Goal: Task Accomplishment & Management: Manage account settings

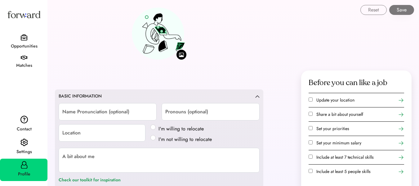
click at [22, 39] on img at bounding box center [24, 37] width 7 height 7
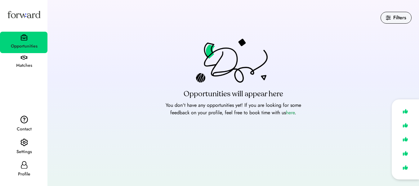
scroll to position [62, 0]
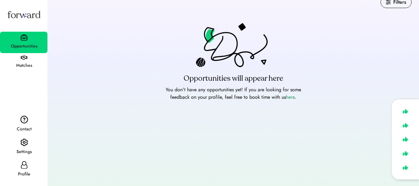
click at [29, 66] on div "Matches" at bounding box center [24, 65] width 47 height 7
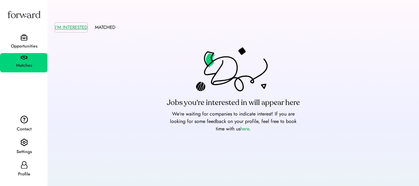
click at [85, 28] on button "I'M INTERESTED" at bounding box center [71, 28] width 33 height 10
click at [109, 28] on button "MATCHED" at bounding box center [105, 28] width 20 height 10
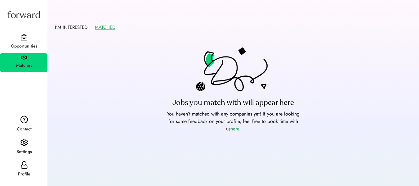
click at [22, 39] on img at bounding box center [24, 37] width 7 height 7
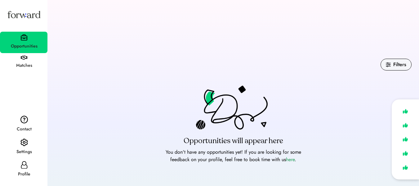
click at [18, 17] on img at bounding box center [23, 14] width 35 height 19
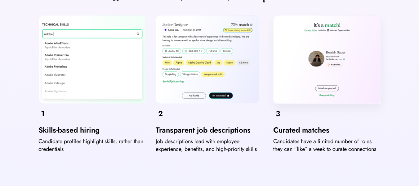
scroll to position [251, 0]
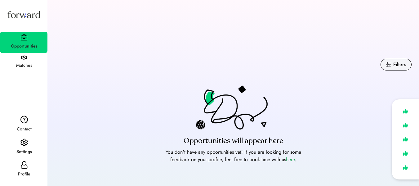
scroll to position [62, 0]
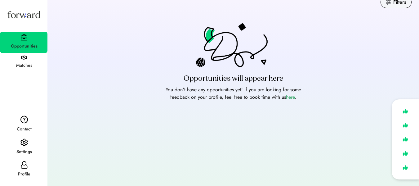
click at [25, 167] on icon at bounding box center [23, 164] width 7 height 7
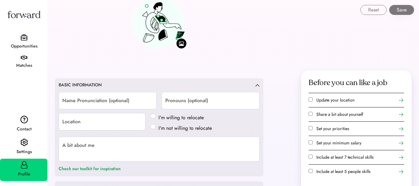
scroll to position [157, 0]
